Goal: Task Accomplishment & Management: Manage account settings

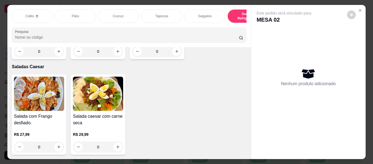
drag, startPoint x: 372, startPoint y: 19, endPoint x: 196, endPoint y: 68, distance: 182.4
click at [196, 68] on div "Item avulso Cafés ☕ Café coado pequeno R$ 3,99 0 Café coado pequeno com leite. …" at bounding box center [128, 103] width 243 height 112
click at [360, 8] on icon "Close" at bounding box center [360, 10] width 4 height 4
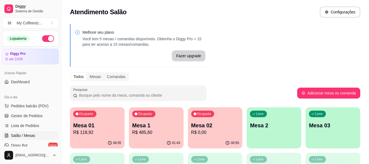
click at [222, 122] on p "Mesa 02" at bounding box center [215, 125] width 48 height 8
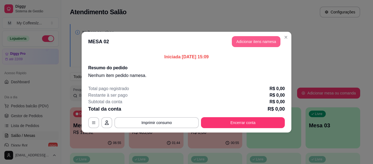
click at [244, 40] on button "Adicionar itens na mesa" at bounding box center [256, 41] width 49 height 11
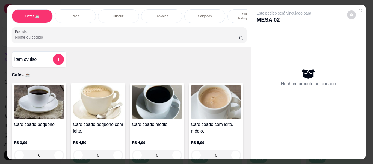
scroll to position [27, 0]
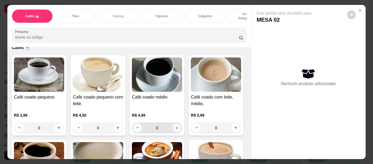
click at [175, 126] on icon "increase-product-quantity" at bounding box center [177, 128] width 4 height 4
type input "1"
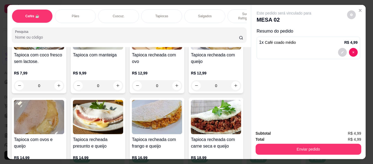
scroll to position [1366, 0]
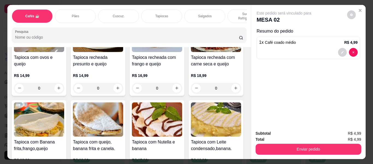
click at [236, 12] on p "Sucos e Refrigerantes" at bounding box center [248, 16] width 32 height 9
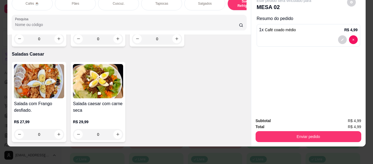
scroll to position [3314, 0]
type input "1"
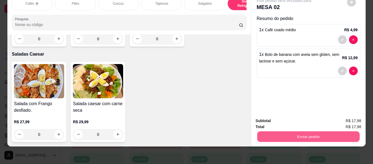
click at [274, 131] on button "Enviar pedido" at bounding box center [308, 136] width 102 height 11
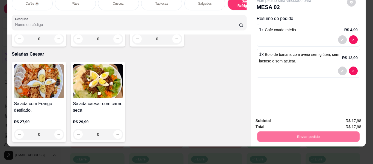
click at [269, 115] on button "Não registrar e enviar pedido" at bounding box center [290, 119] width 57 height 10
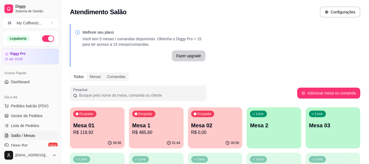
click at [278, 122] on p "Mesa 2" at bounding box center [274, 125] width 48 height 8
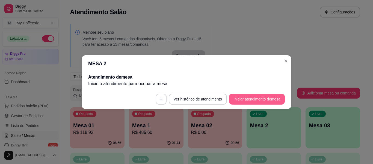
click at [247, 98] on button "Iniciar atendimento de mesa" at bounding box center [257, 98] width 56 height 11
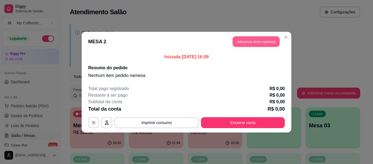
click at [263, 39] on button "Adicionar itens na mesa" at bounding box center [256, 41] width 47 height 11
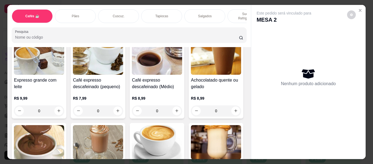
scroll to position [383, 0]
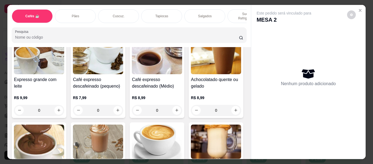
click at [116, 28] on icon "increase-product-quantity" at bounding box center [118, 26] width 4 height 4
type input "1"
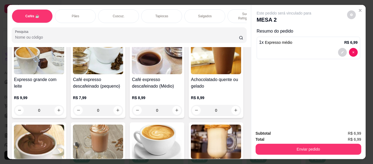
click at [151, 11] on div "Tapiocas" at bounding box center [161, 16] width 41 height 14
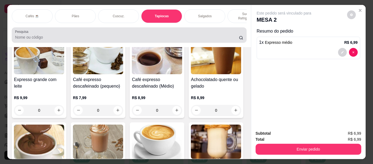
scroll to position [15, 0]
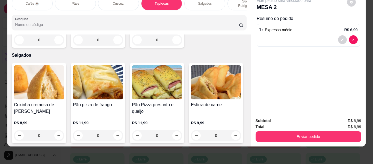
type input "1"
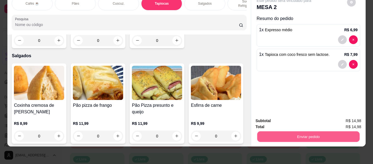
click at [266, 133] on button "Enviar pedido" at bounding box center [308, 136] width 102 height 11
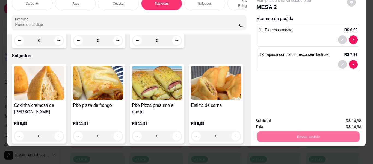
click at [271, 120] on button "Não registrar e enviar pedido" at bounding box center [290, 118] width 57 height 10
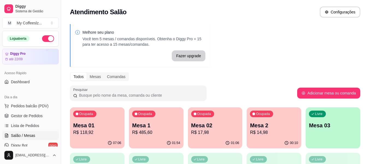
click at [266, 134] on p "R$ 14,98" at bounding box center [274, 132] width 48 height 7
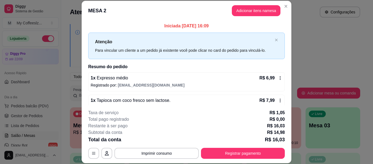
scroll to position [11, 0]
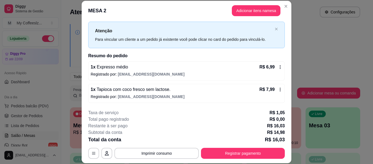
click at [176, 32] on p "Atenção" at bounding box center [184, 30] width 178 height 7
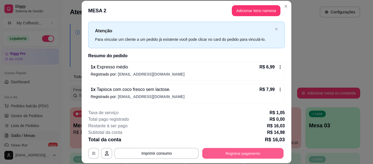
click at [213, 152] on button "Registrar pagamento" at bounding box center [242, 153] width 81 height 11
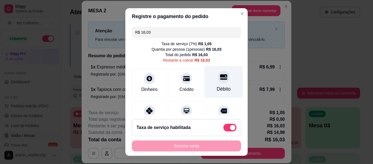
click at [218, 75] on div at bounding box center [224, 77] width 12 height 12
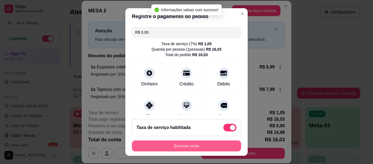
type input "R$ 0,00"
click at [187, 143] on button "Encerrar conta" at bounding box center [186, 145] width 109 height 11
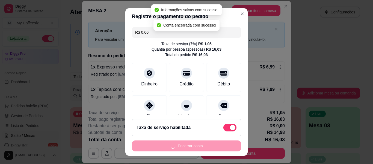
scroll to position [0, 0]
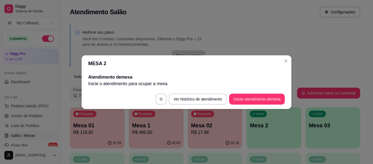
click at [248, 45] on div "Melhore seu plano Você tem 5 mesas / comandas disponíveis. Obtenha o Diggy Pro …" at bounding box center [215, 156] width 308 height 270
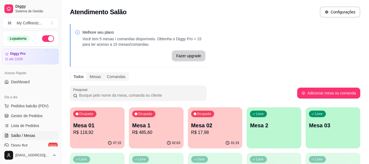
click at [208, 142] on div "01:15" at bounding box center [215, 142] width 55 height 11
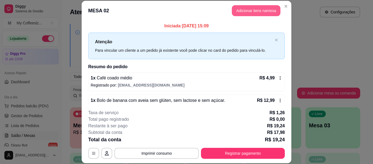
click at [239, 8] on button "Adicionar itens na mesa" at bounding box center [256, 10] width 49 height 11
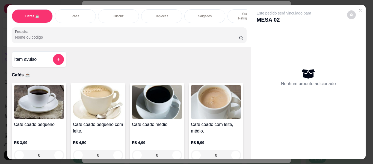
click at [233, 9] on div "Sucos e Refrigerantes" at bounding box center [248, 16] width 41 height 14
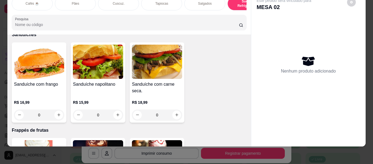
scroll to position [2712, 0]
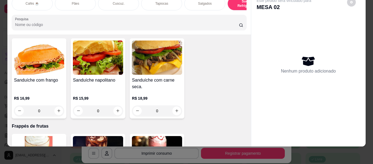
type input "1"
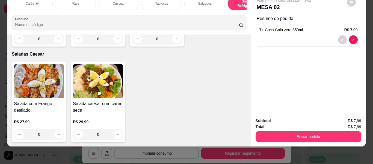
scroll to position [3287, 0]
type input "1"
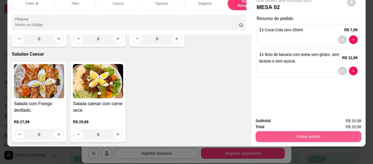
click at [315, 131] on button "Enviar pedido" at bounding box center [309, 136] width 106 height 11
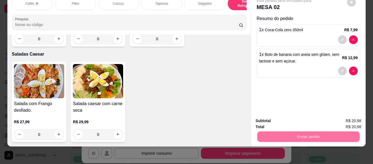
click at [297, 119] on button "Não registrar e enviar pedido" at bounding box center [290, 119] width 57 height 10
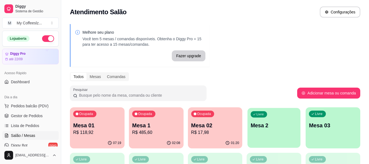
click at [300, 119] on div "Livre Mesa 2" at bounding box center [274, 124] width 53 height 33
